Goal: Transaction & Acquisition: Purchase product/service

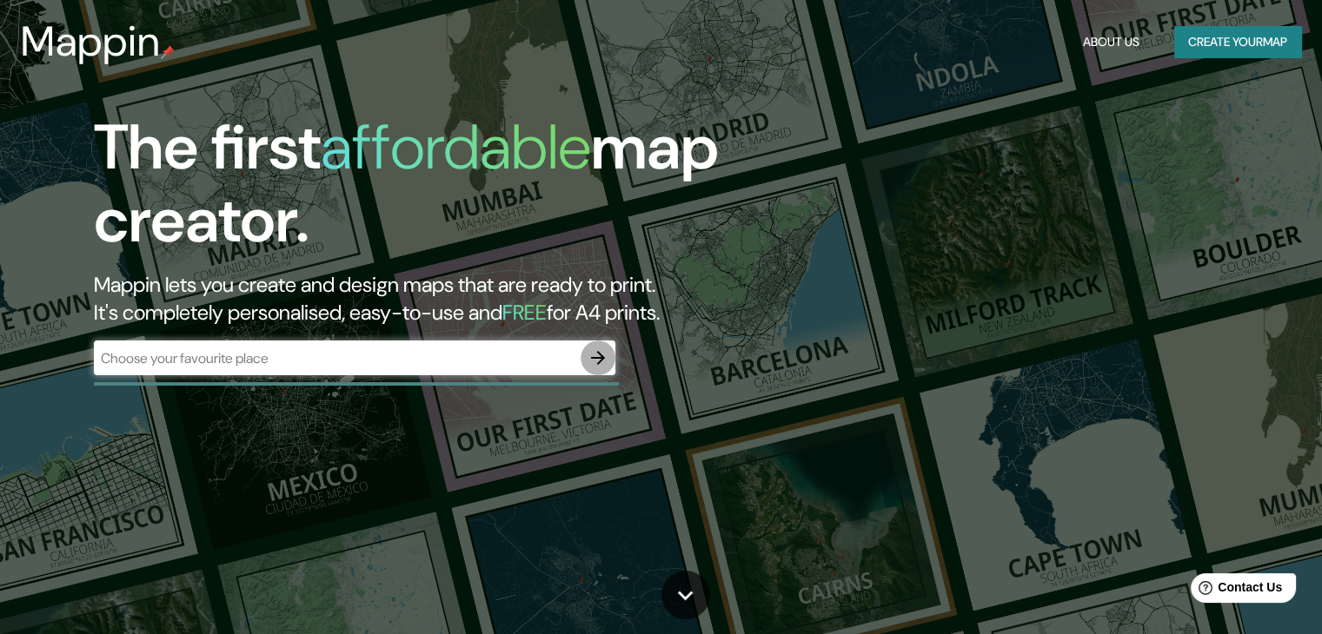
click at [589, 361] on icon "button" at bounding box center [597, 358] width 21 height 21
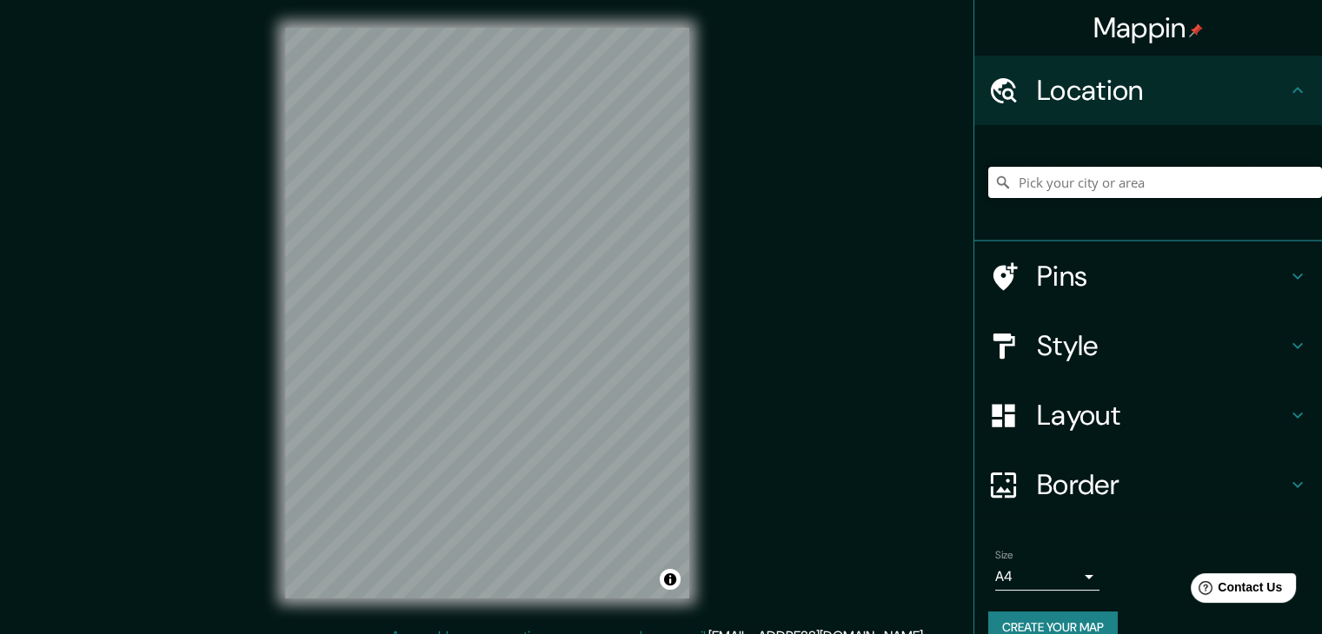
click at [1124, 182] on input "Pick your city or area" at bounding box center [1155, 182] width 334 height 31
click at [1191, 263] on h4 "Pins" at bounding box center [1162, 276] width 250 height 35
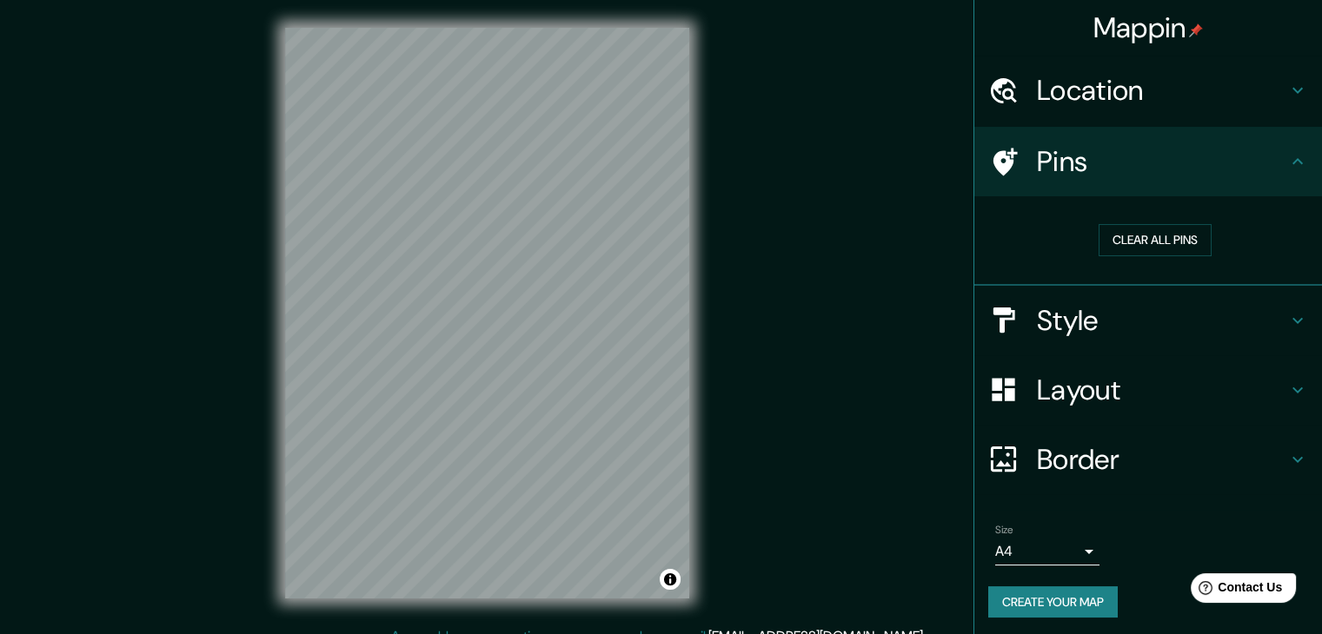
click at [1204, 164] on h4 "Pins" at bounding box center [1162, 161] width 250 height 35
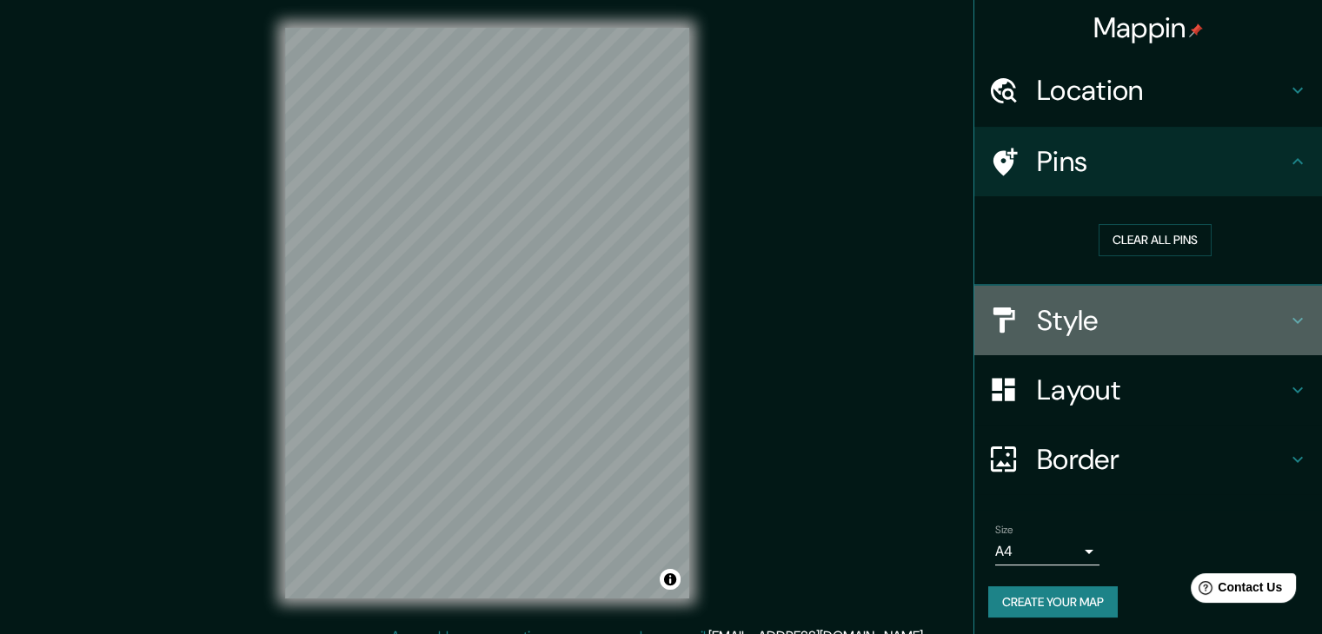
click at [1157, 308] on h4 "Style" at bounding box center [1162, 320] width 250 height 35
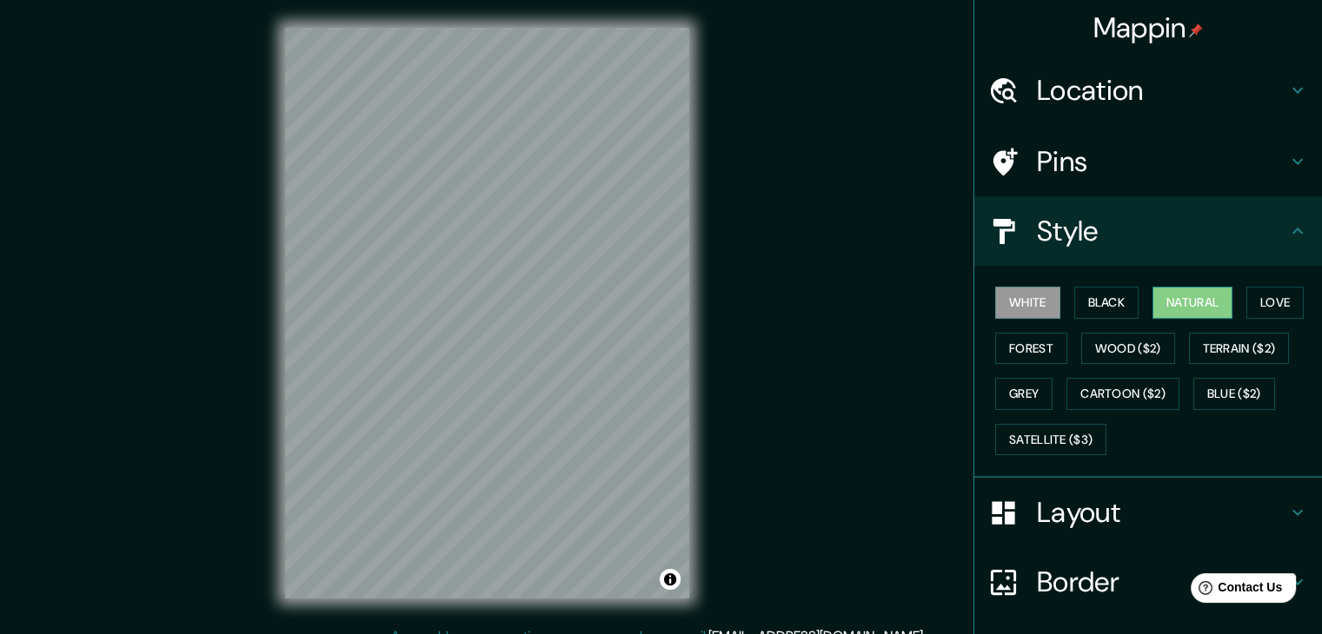
click at [1180, 305] on button "Natural" at bounding box center [1192, 303] width 80 height 32
click at [1123, 343] on button "Wood ($2)" at bounding box center [1128, 349] width 94 height 32
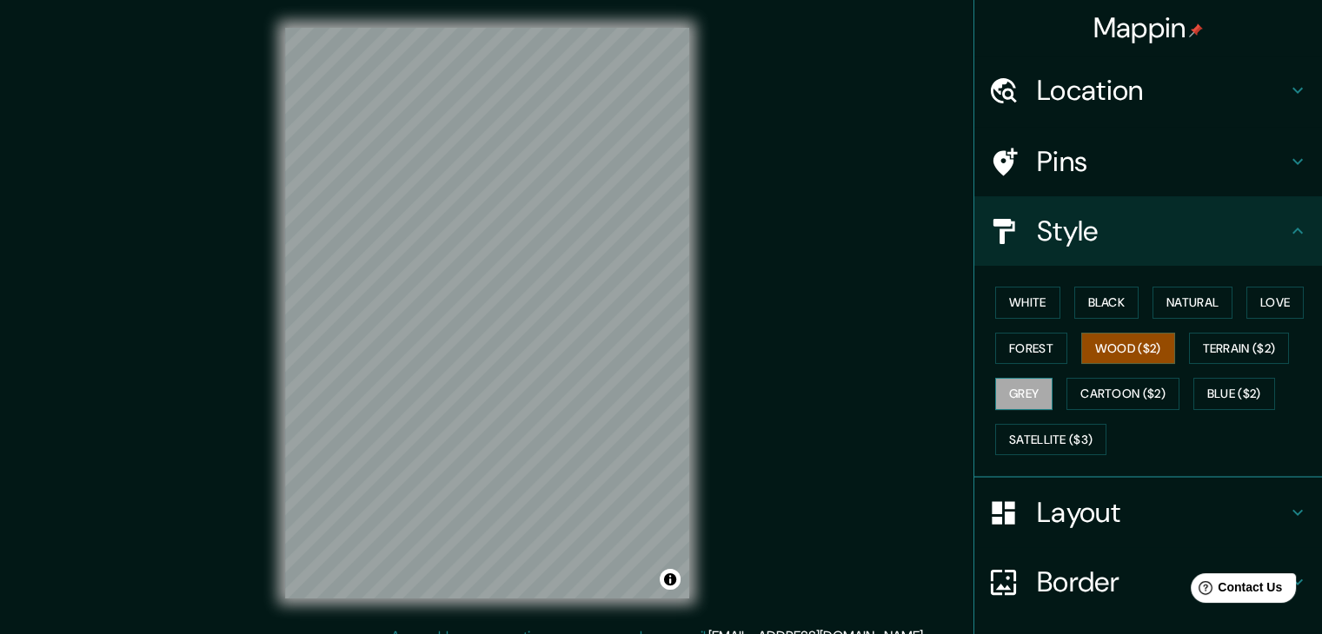
click at [1025, 388] on button "Grey" at bounding box center [1023, 394] width 57 height 32
click at [1259, 310] on button "Love" at bounding box center [1274, 303] width 57 height 32
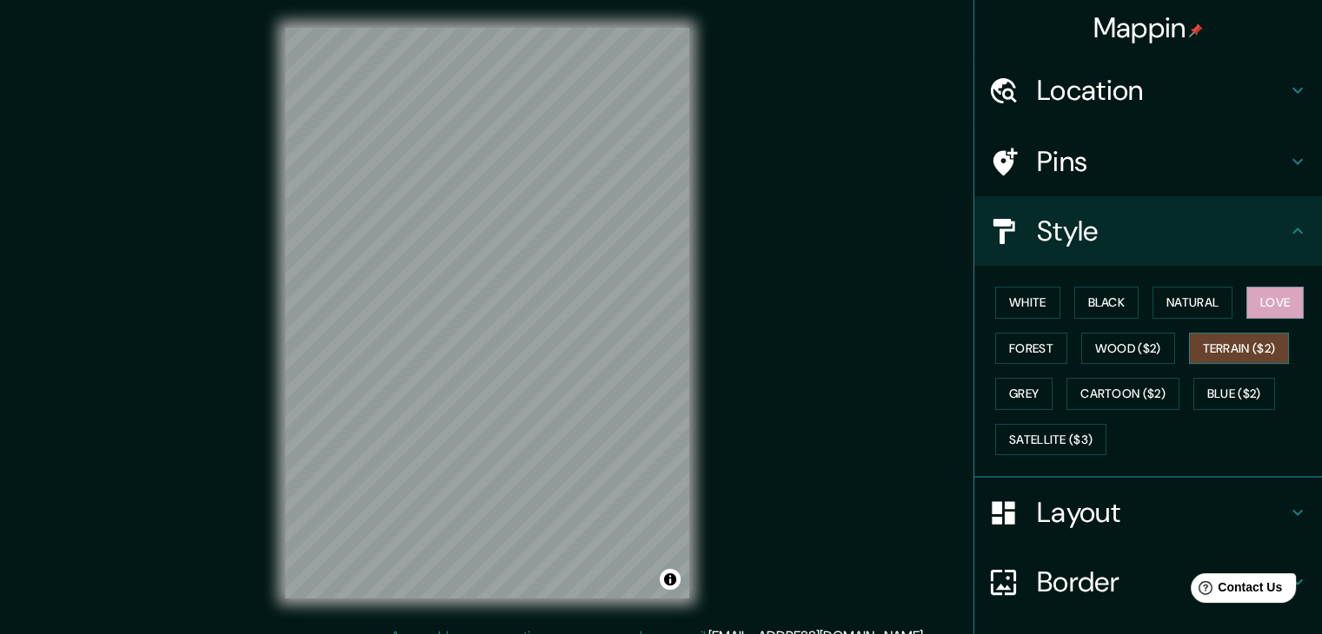
click at [1251, 345] on button "Terrain ($2)" at bounding box center [1239, 349] width 101 height 32
click at [1230, 394] on button "Blue ($2)" at bounding box center [1234, 394] width 82 height 32
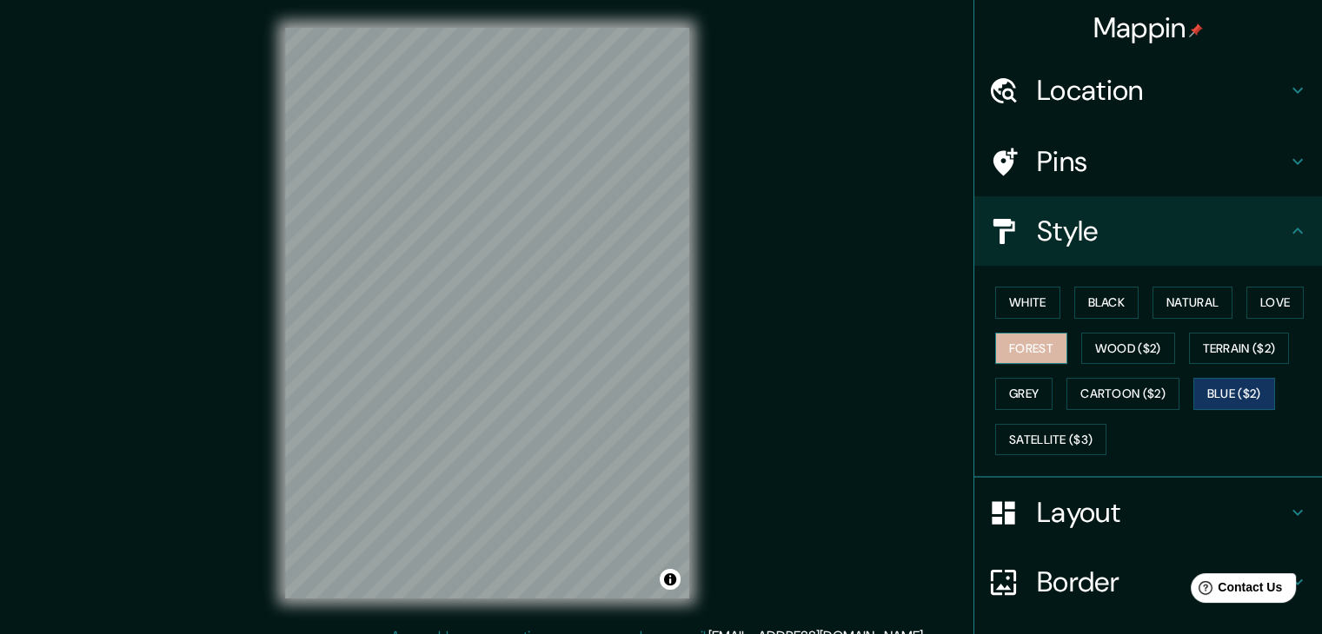
click at [1030, 333] on button "Forest" at bounding box center [1031, 349] width 72 height 32
click at [1222, 393] on button "Blue ($2)" at bounding box center [1234, 394] width 82 height 32
click at [1094, 518] on h4 "Layout" at bounding box center [1162, 512] width 250 height 35
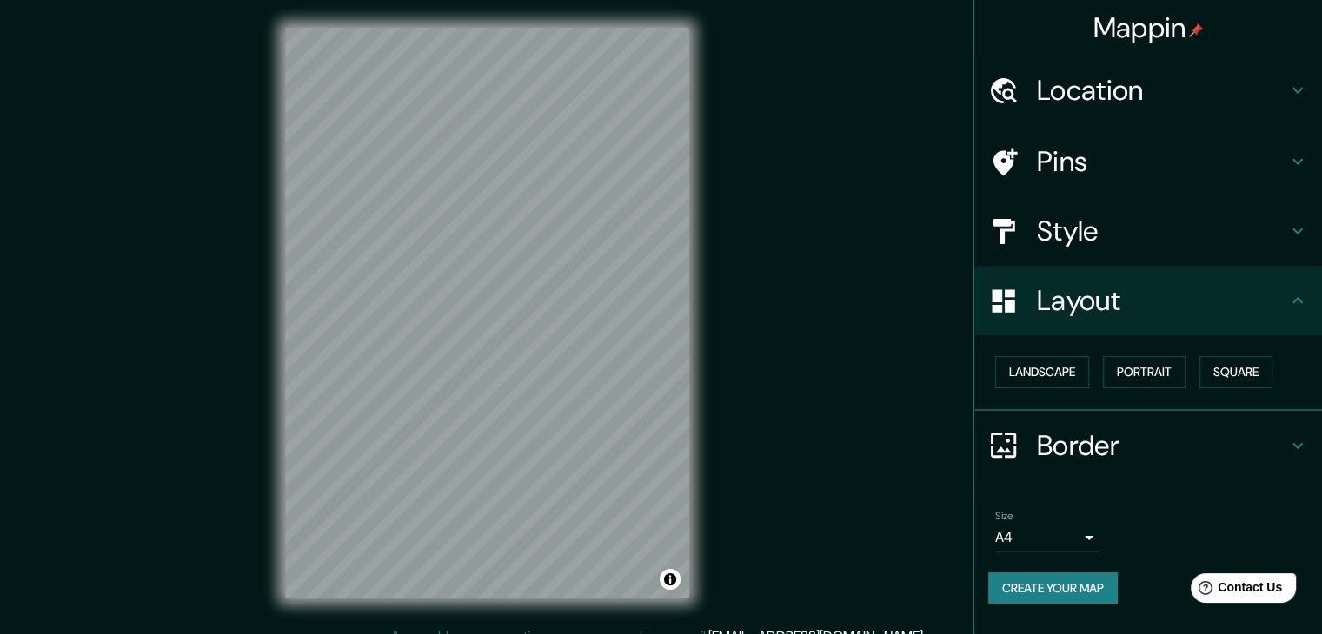
click at [1055, 545] on body "Mappin Location Pins Style Layout Landscape Portrait Square Border Choose a bor…" at bounding box center [661, 317] width 1322 height 634
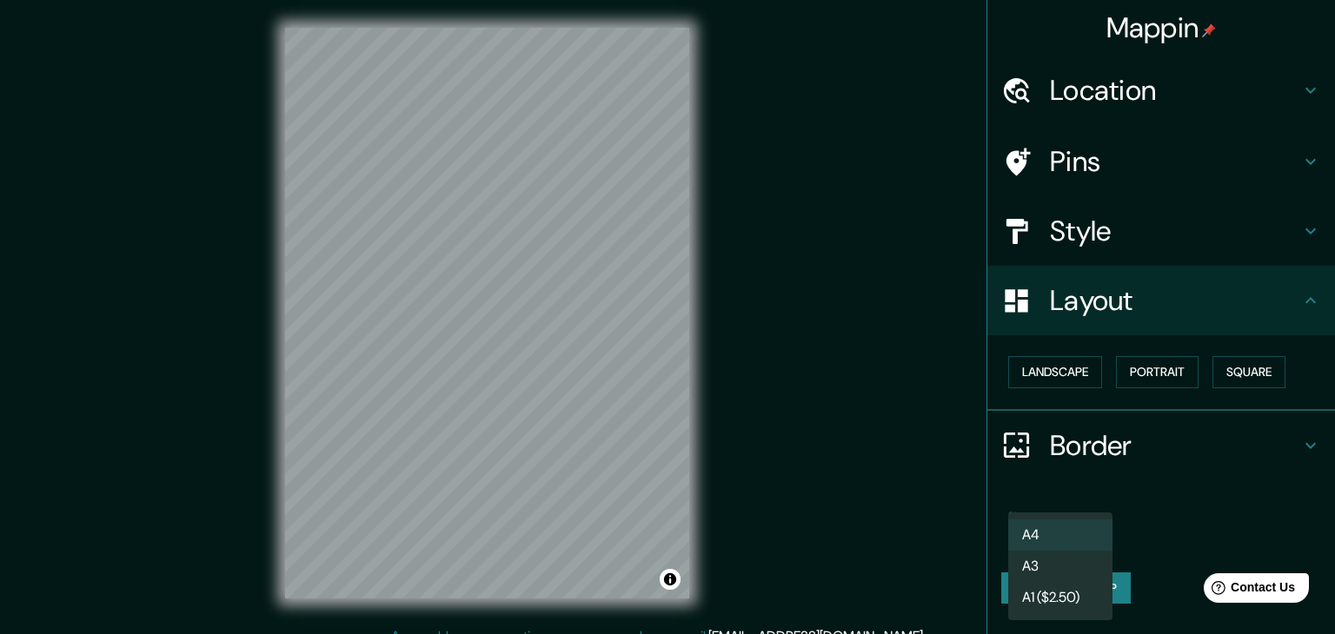
click at [1084, 561] on li "A3" at bounding box center [1060, 566] width 104 height 31
type input "a4"
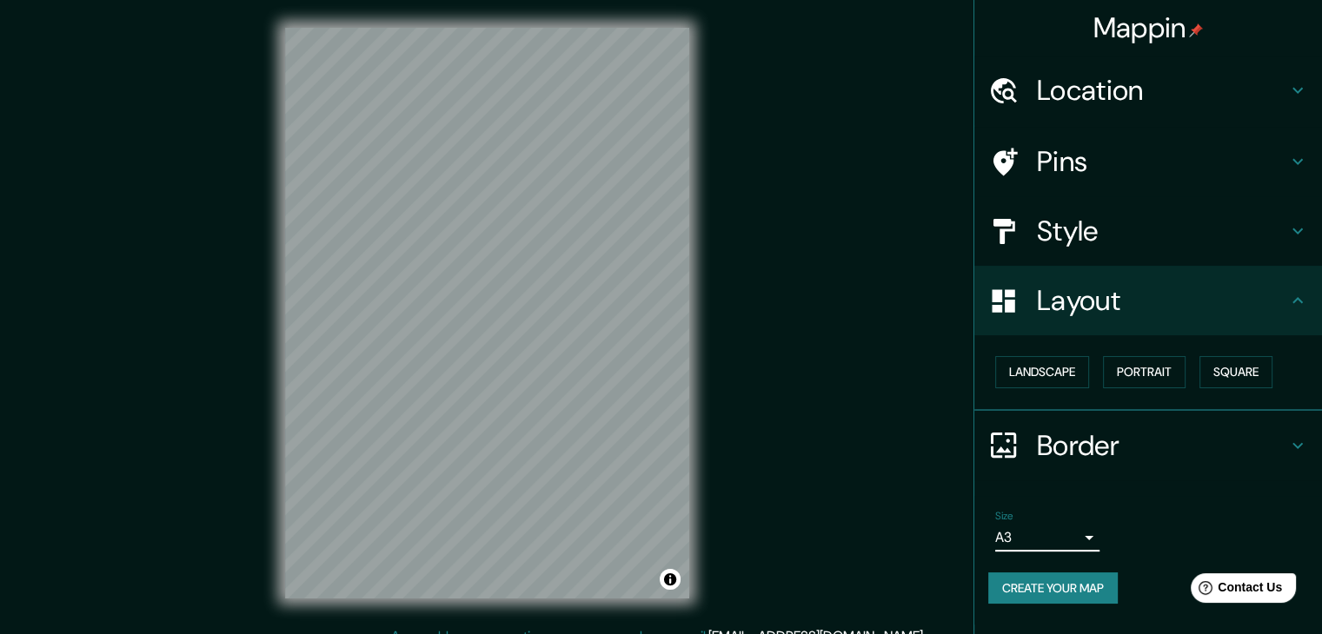
click at [1065, 585] on button "Create your map" at bounding box center [1052, 589] width 129 height 32
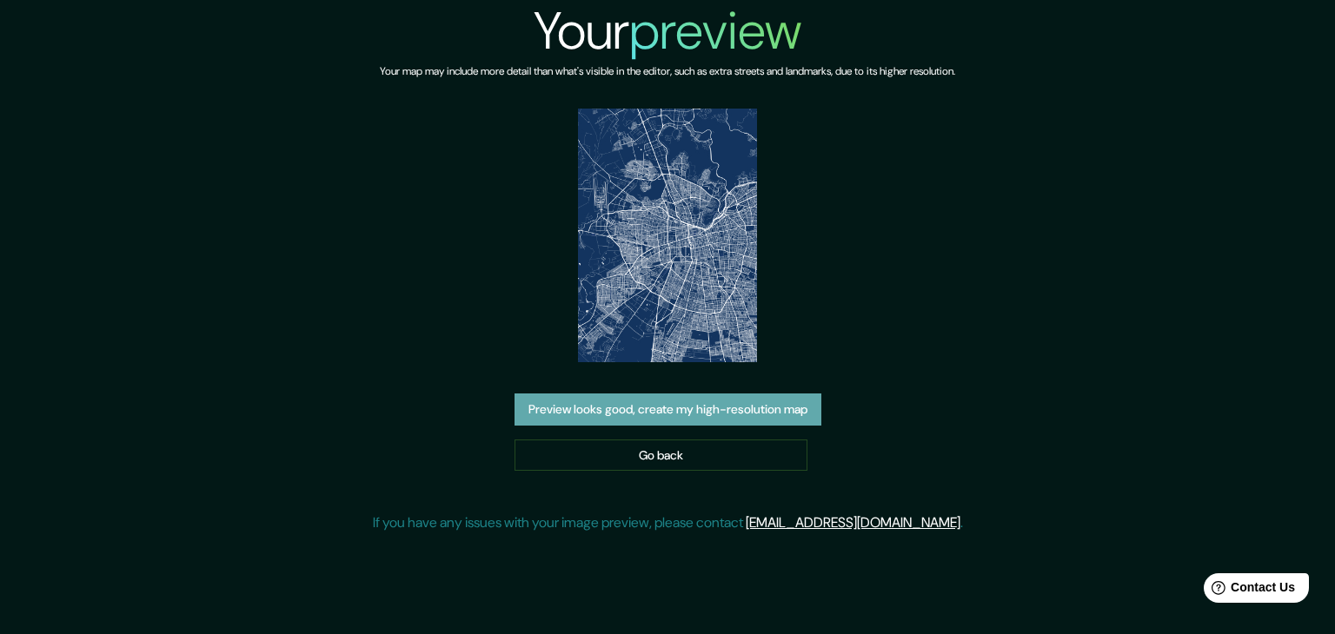
click at [772, 411] on button "Preview looks good, create my high-resolution map" at bounding box center [667, 410] width 307 height 32
